Goal: Transaction & Acquisition: Purchase product/service

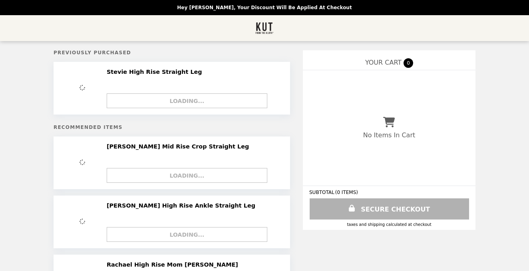
select select "**********"
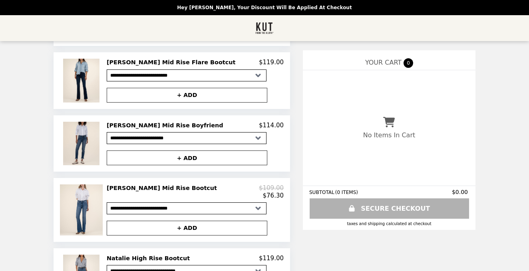
scroll to position [401, 0]
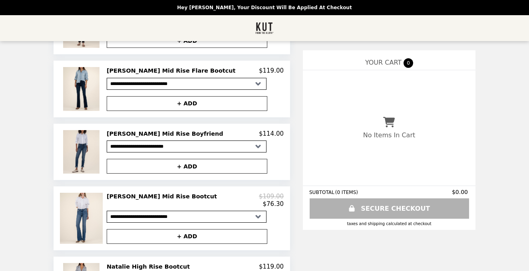
click at [152, 132] on h2 "[PERSON_NAME] Mid Rise Boyfriend" at bounding box center [167, 133] width 120 height 7
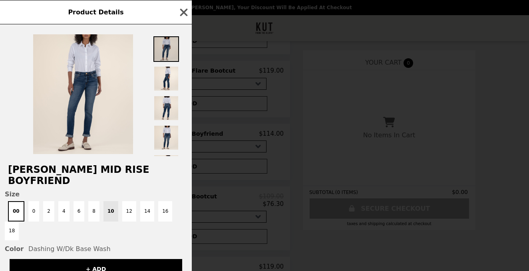
click at [166, 46] on img at bounding box center [166, 49] width 26 height 26
click at [163, 77] on img at bounding box center [166, 79] width 26 height 26
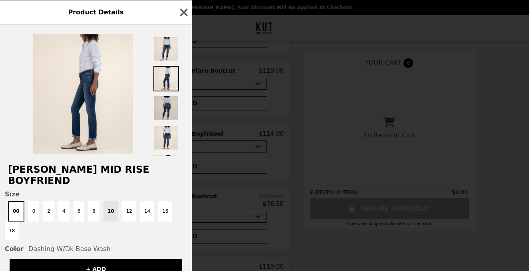
click at [161, 110] on img at bounding box center [166, 109] width 26 height 26
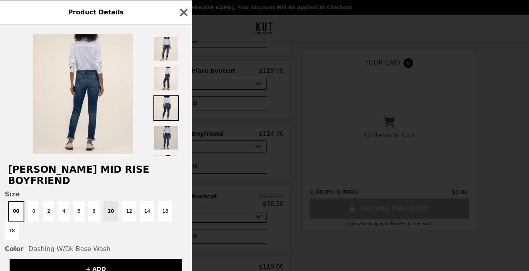
click at [163, 138] on img at bounding box center [166, 138] width 26 height 26
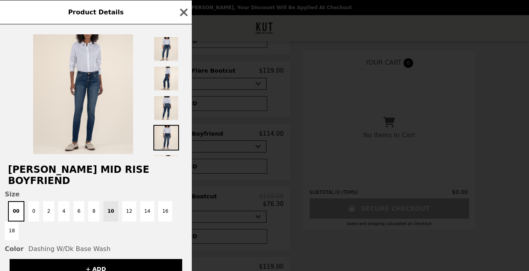
scroll to position [0, 0]
click at [183, 12] on icon "button" at bounding box center [184, 12] width 8 height 8
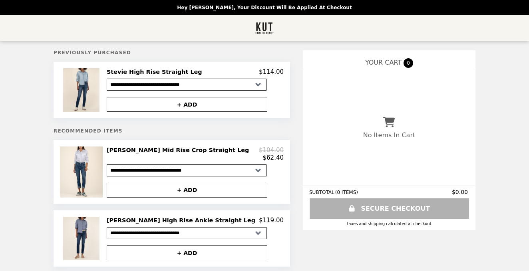
click at [199, 72] on h2 "Stevie High Rise Straight Leg" at bounding box center [156, 71] width 99 height 7
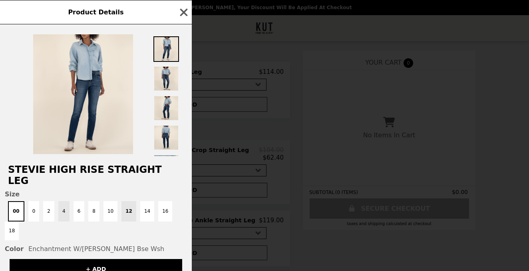
click at [64, 201] on button "4" at bounding box center [63, 211] width 11 height 20
click at [75, 259] on button "+ ADD" at bounding box center [96, 269] width 173 height 20
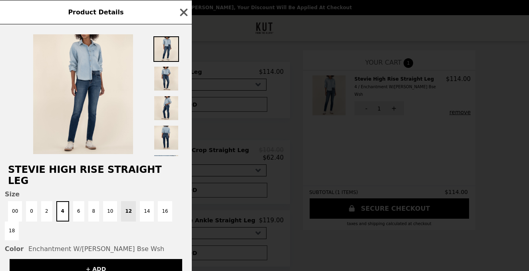
click at [95, 259] on button "+ ADD" at bounding box center [96, 269] width 173 height 20
click at [180, 11] on icon "button" at bounding box center [184, 12] width 12 height 12
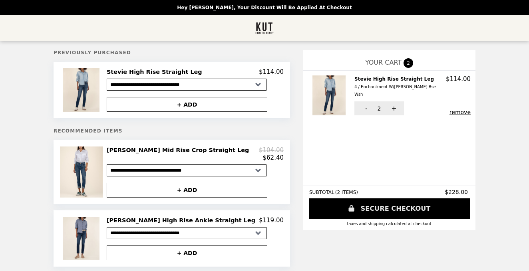
click at [385, 208] on link "SECURE CHECKOUT" at bounding box center [389, 209] width 161 height 20
